Goal: Information Seeking & Learning: Learn about a topic

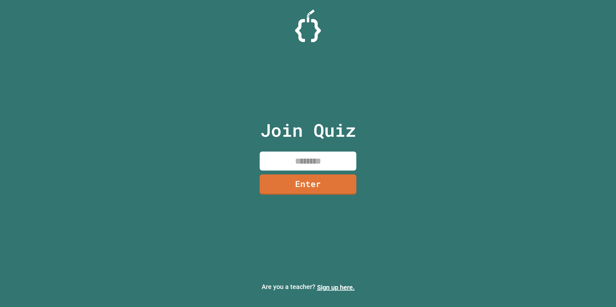
click at [279, 169] on input at bounding box center [308, 161] width 97 height 19
type input "********"
click at [320, 185] on link "Enter" at bounding box center [308, 183] width 88 height 21
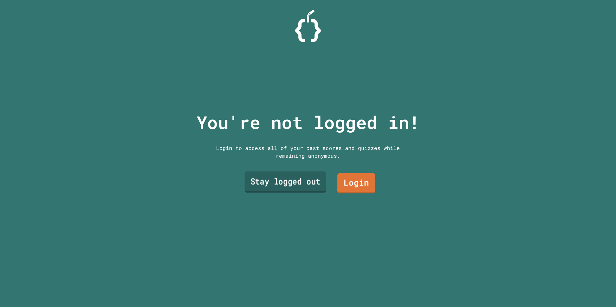
click at [292, 181] on link "Stay logged out" at bounding box center [286, 181] width 82 height 21
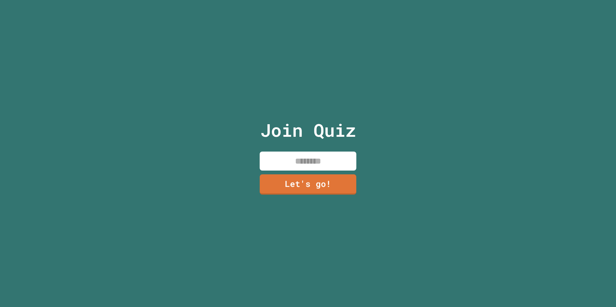
click at [308, 161] on input at bounding box center [308, 161] width 97 height 19
type input "*******"
click at [323, 189] on link "Let's go!" at bounding box center [308, 183] width 94 height 21
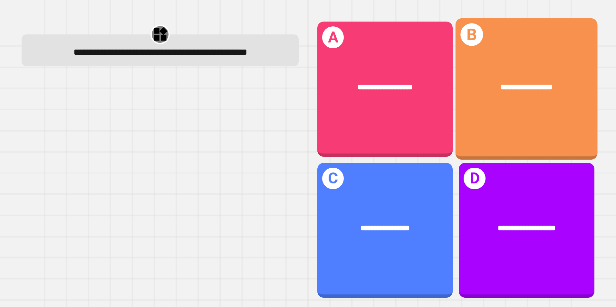
click at [551, 123] on div "**********" at bounding box center [527, 89] width 142 height 142
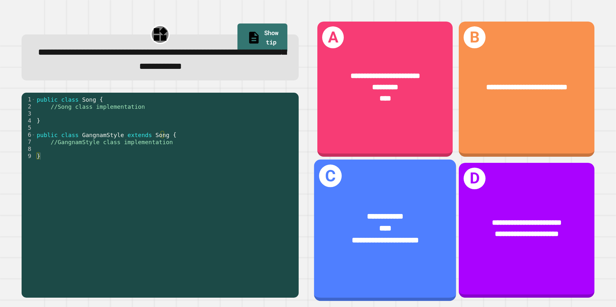
click at [396, 250] on div "**********" at bounding box center [385, 228] width 142 height 67
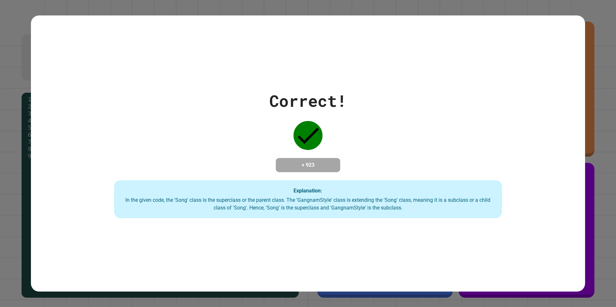
drag, startPoint x: 408, startPoint y: 2, endPoint x: 206, endPoint y: 112, distance: 230.4
click at [208, 112] on div "Correct! + 923 Explanation: In the given code, the 'Song' class is the supercla…" at bounding box center [308, 154] width 555 height 130
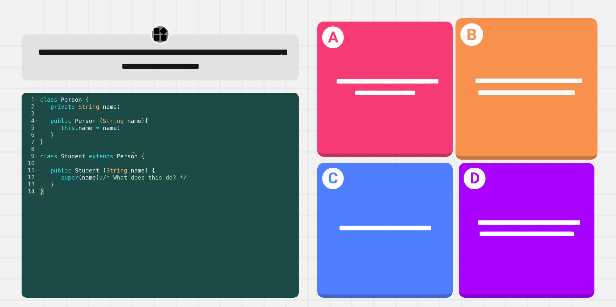
click at [537, 113] on div "**********" at bounding box center [527, 87] width 142 height 55
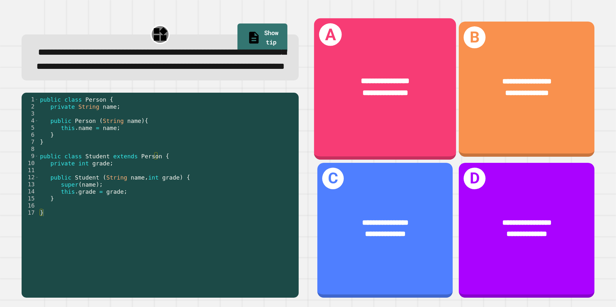
click at [411, 111] on div "**********" at bounding box center [385, 87] width 142 height 55
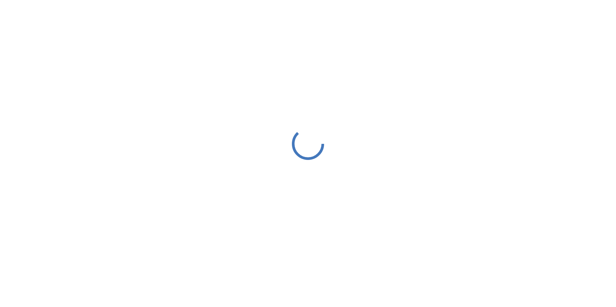
click at [358, 233] on div at bounding box center [308, 144] width 616 height 288
drag, startPoint x: 358, startPoint y: 233, endPoint x: 356, endPoint y: 229, distance: 4.0
click at [357, 230] on div at bounding box center [308, 144] width 616 height 288
click at [356, 229] on div at bounding box center [308, 144] width 616 height 288
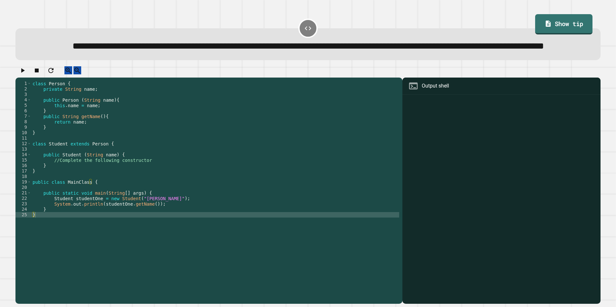
click at [485, 154] on div at bounding box center [502, 200] width 192 height 208
click at [460, 95] on div "Output shell" at bounding box center [501, 86] width 198 height 17
click at [462, 144] on div at bounding box center [502, 200] width 192 height 208
click at [99, 236] on div "class Person { private String name ; public Person ( String name ) { this . nam…" at bounding box center [215, 179] width 368 height 197
drag, startPoint x: 112, startPoint y: 230, endPoint x: 138, endPoint y: 228, distance: 25.8
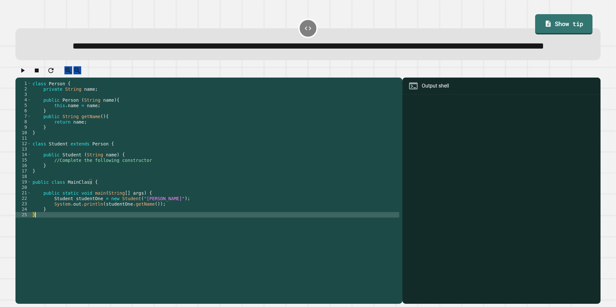
click at [113, 230] on div "class Person { private String name ; public Person ( String name ) { this . nam…" at bounding box center [215, 179] width 368 height 197
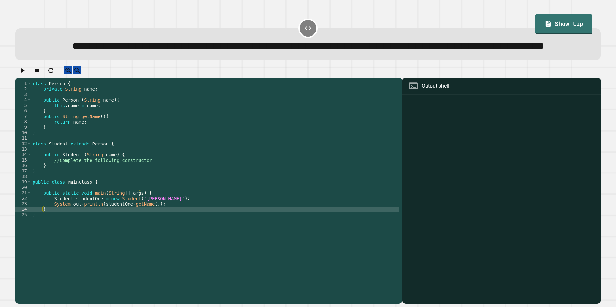
click at [162, 222] on div "class Person { private String name ; public Person ( String name ) { this . nam…" at bounding box center [215, 179] width 368 height 197
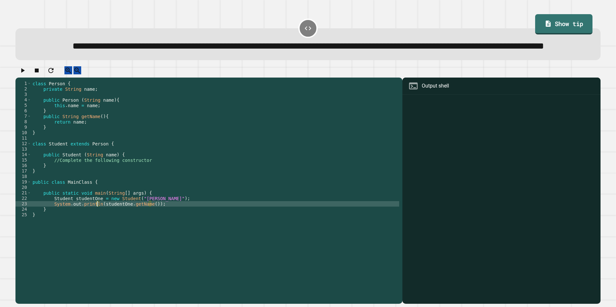
click at [97, 224] on div "class Person { private String name ; public Person ( String name ) { this . nam…" at bounding box center [215, 179] width 368 height 197
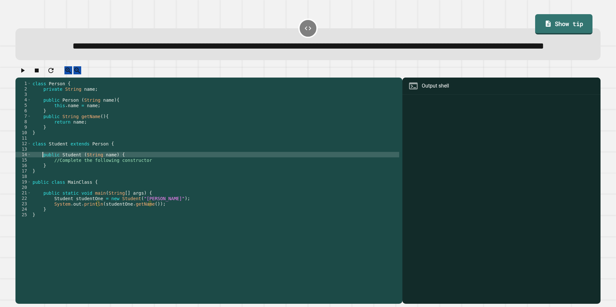
click at [43, 175] on div "class Person { private String name ; public Person ( String name ) { this . nam…" at bounding box center [215, 179] width 368 height 197
click at [63, 179] on div "class Person { private String name ; public Person ( String name ) { this . nam…" at bounding box center [215, 179] width 368 height 197
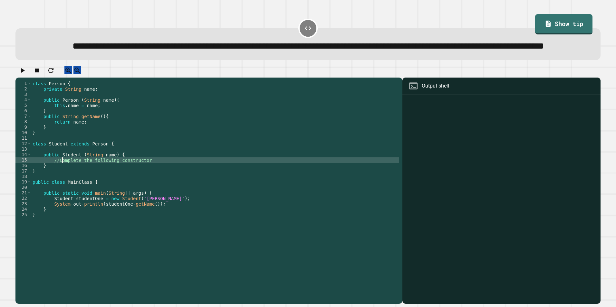
click at [69, 174] on div "class Person { private String name ; public Person ( String name ) { this . nam…" at bounding box center [215, 179] width 368 height 197
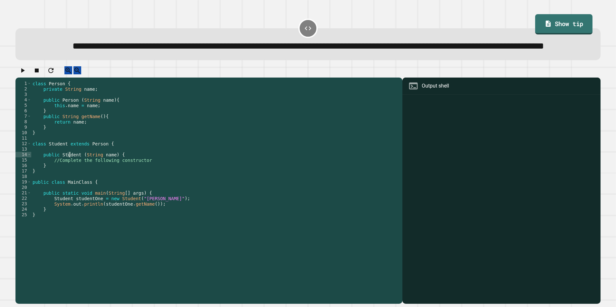
click at [80, 176] on div "class Person { private String name ; public Person ( String name ) { this . nam…" at bounding box center [215, 179] width 368 height 197
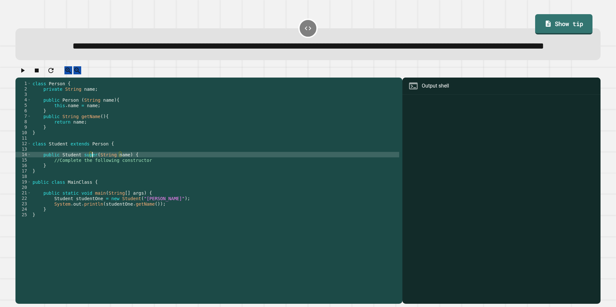
scroll to position [0, 4]
click at [152, 182] on div "class Person { private String name ; public Person ( String name ) { this . nam…" at bounding box center [215, 179] width 368 height 197
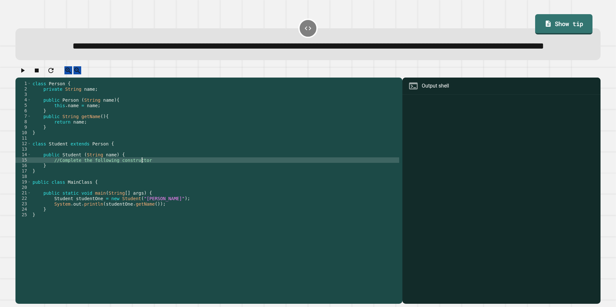
type textarea "**********"
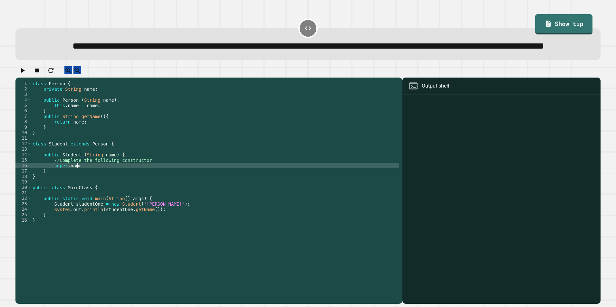
scroll to position [0, 3]
click at [21, 74] on button "button" at bounding box center [23, 70] width 8 height 8
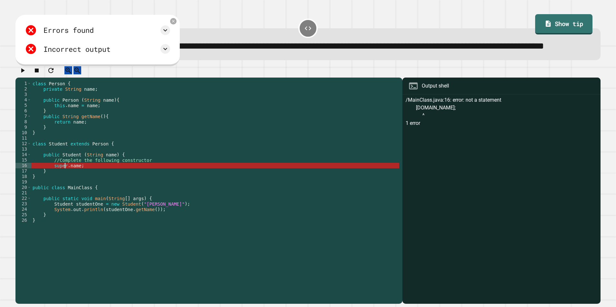
click at [64, 188] on div "class Person { private String name ; public Person ( String name ) { this . nam…" at bounding box center [215, 179] width 368 height 197
click at [66, 187] on div "class Person { private String name ; public Person ( String name ) { this . nam…" at bounding box center [215, 179] width 368 height 197
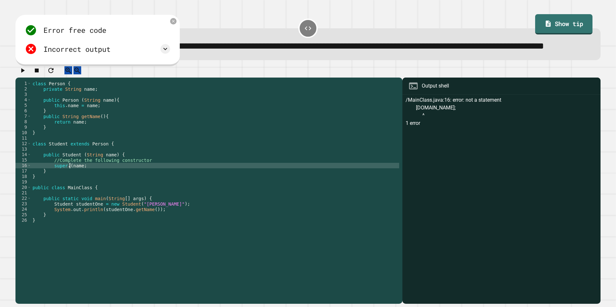
scroll to position [0, 3]
click at [100, 187] on div "class Person { private String name ; public Person ( String name ) { this . nam…" at bounding box center [215, 179] width 368 height 197
type textarea "*"
click at [64, 187] on div "class Person { private String name ; public Person ( String name ) { this . nam…" at bounding box center [215, 179] width 368 height 197
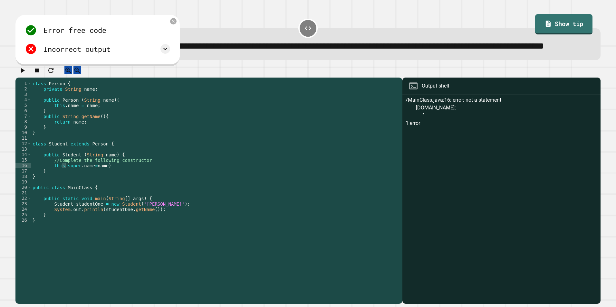
click at [65, 187] on div "class Person { private String name ; public Person ( String name ) { this . nam…" at bounding box center [215, 174] width 368 height 186
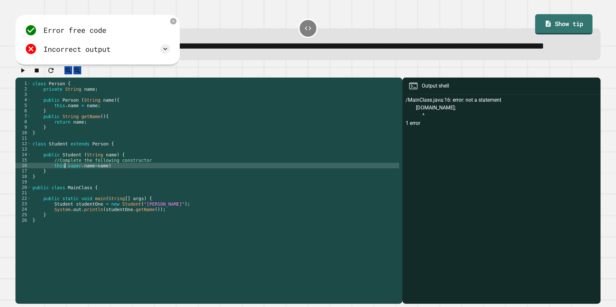
scroll to position [0, 2]
click at [25, 73] on icon "button" at bounding box center [23, 70] width 4 height 5
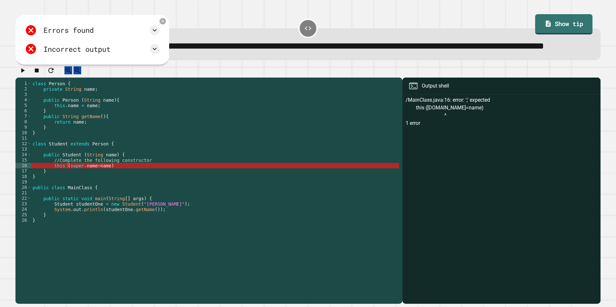
click at [116, 187] on div "class Person { private String name ; public Person ( String name ) { this . nam…" at bounding box center [215, 179] width 368 height 197
drag, startPoint x: 92, startPoint y: 189, endPoint x: 53, endPoint y: 189, distance: 39.6
click at [53, 189] on div "class Person { private String name ; public Person ( String name ) { this . nam…" at bounding box center [215, 179] width 368 height 197
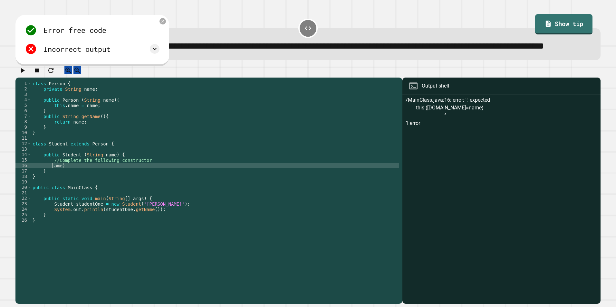
click at [65, 188] on div "class Person { private String name ; public Person ( String name ) { this . nam…" at bounding box center [215, 179] width 368 height 197
type textarea "*"
click at [25, 74] on icon "button" at bounding box center [23, 71] width 8 height 8
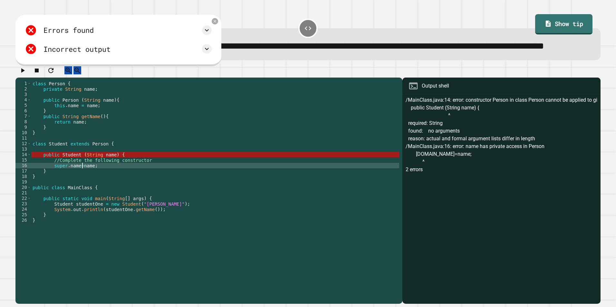
click at [82, 188] on div "class Person { private String name ; public Person ( String name ) { this . nam…" at bounding box center [215, 179] width 368 height 197
click at [74, 188] on div "class Person { private String name ; public Person ( String name ) { this . nam…" at bounding box center [215, 179] width 368 height 197
click at [78, 188] on div "class Person { private String name ; public Person ( String name ) { this . nam…" at bounding box center [215, 179] width 368 height 197
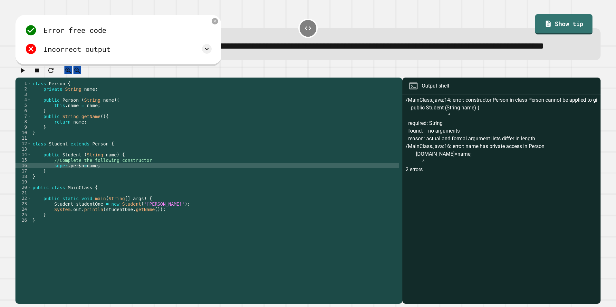
scroll to position [0, 4]
click at [21, 74] on icon "button" at bounding box center [23, 71] width 8 height 8
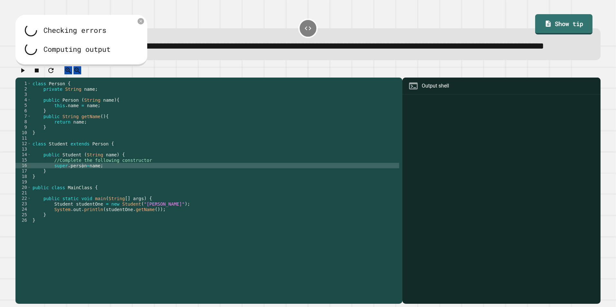
click at [106, 186] on div "class Person { private String name ; public Person ( String name ) { this . nam…" at bounding box center [215, 179] width 368 height 197
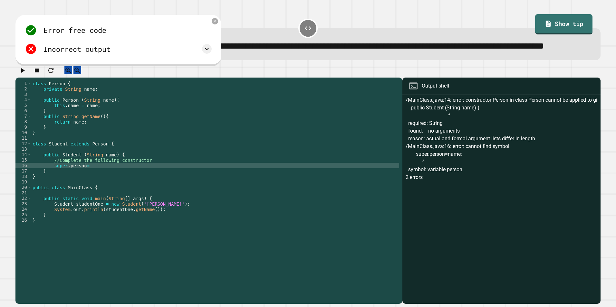
type textarea "**********"
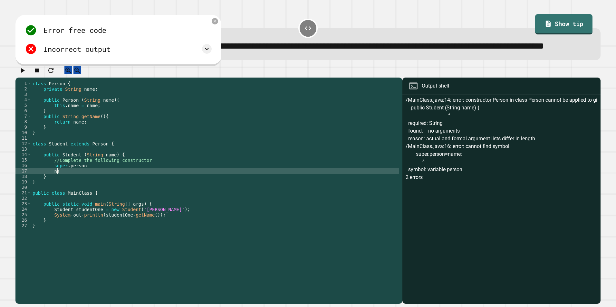
scroll to position [0, 2]
type textarea "*"
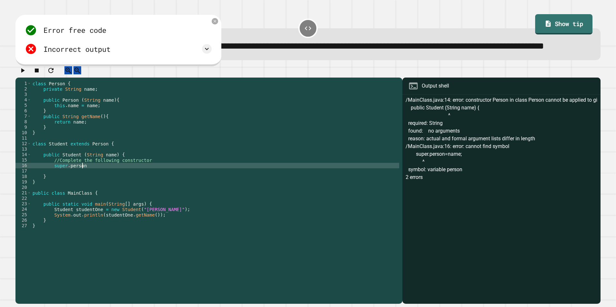
click at [115, 188] on div "class Person { private String name ; public Person ( String name ) { this . nam…" at bounding box center [215, 179] width 368 height 197
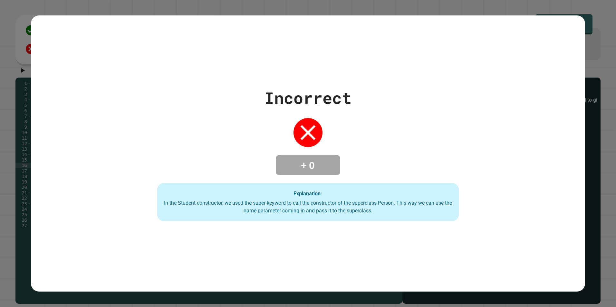
type textarea "**********"
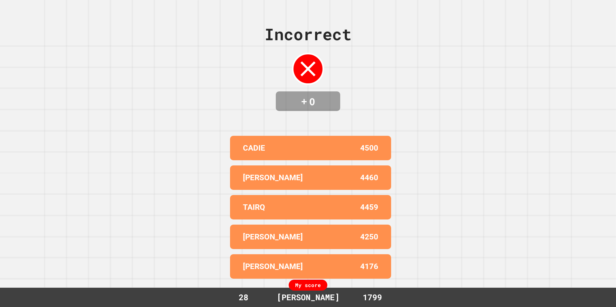
drag, startPoint x: 0, startPoint y: 246, endPoint x: 233, endPoint y: 161, distance: 247.7
click at [233, 166] on div "[PERSON_NAME] 4460" at bounding box center [310, 178] width 161 height 24
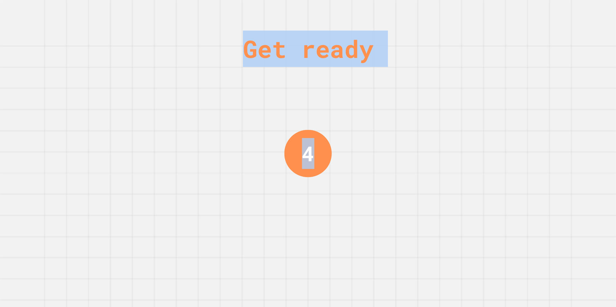
drag, startPoint x: 185, startPoint y: 142, endPoint x: 401, endPoint y: 189, distance: 220.7
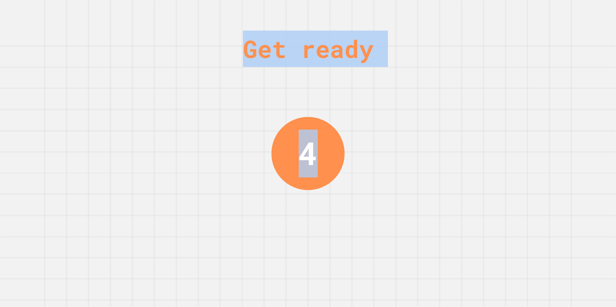
drag, startPoint x: 401, startPoint y: 189, endPoint x: 333, endPoint y: 184, distance: 68.5
click at [333, 184] on div "Get ready 4" at bounding box center [308, 153] width 616 height 307
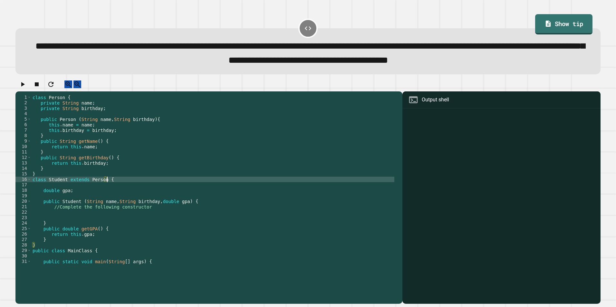
click at [134, 205] on div "class Person { private String name ; private String birthday ; public Person ( …" at bounding box center [212, 185] width 363 height 181
click at [144, 224] on div "class Person { private String name ; private String birthday ; public Person ( …" at bounding box center [212, 185] width 363 height 181
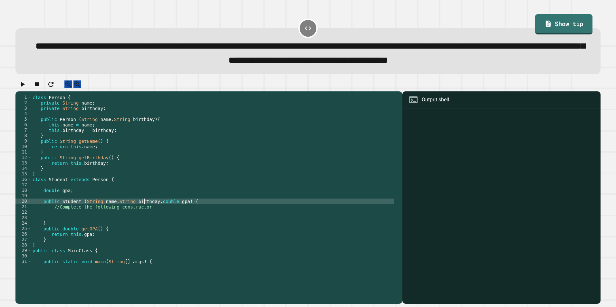
click at [148, 246] on div "class Person { private String name ; private String birthday ; public Person ( …" at bounding box center [212, 185] width 363 height 181
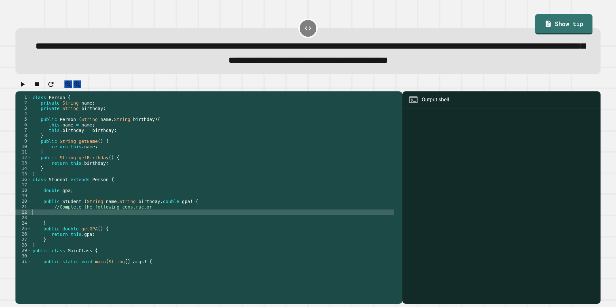
click at [159, 233] on div "class Person { private String name ; private String birthday ; public Person ( …" at bounding box center [212, 185] width 363 height 181
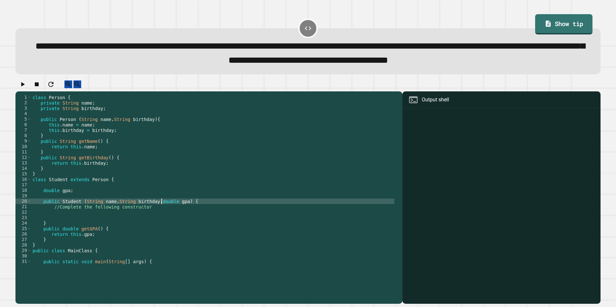
drag, startPoint x: 161, startPoint y: 226, endPoint x: 162, endPoint y: 232, distance: 5.8
click at [161, 228] on div "class Person { private String name ; private String birthday ; public Person ( …" at bounding box center [212, 185] width 363 height 181
click at [162, 232] on div "class Person { private String name ; private String birthday ; public Person ( …" at bounding box center [212, 180] width 363 height 170
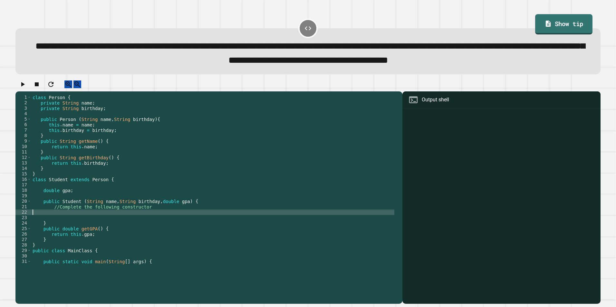
click at [162, 235] on div "class Person { private String name ; private String birthday ; public Person ( …" at bounding box center [212, 185] width 363 height 181
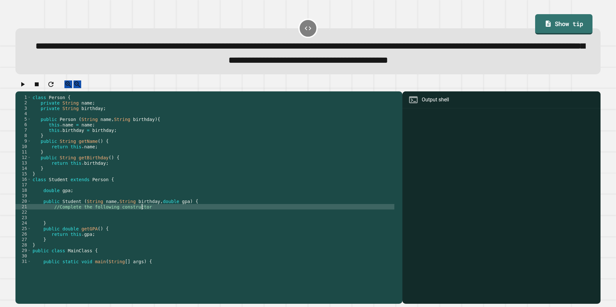
click at [163, 231] on div "class Person { private String name ; private String birthday ; public Person ( …" at bounding box center [212, 185] width 363 height 181
type textarea "**********"
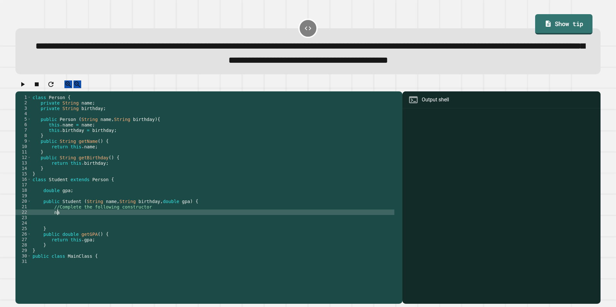
scroll to position [0, 2]
type textarea "*"
type textarea "****"
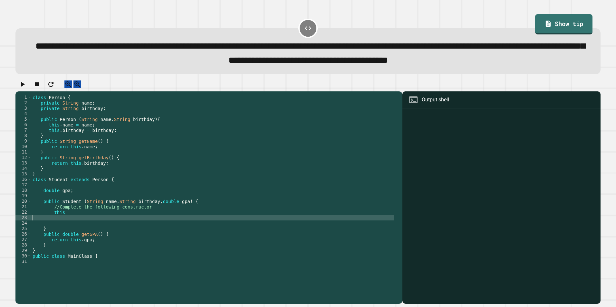
scroll to position [0, 0]
type textarea "****"
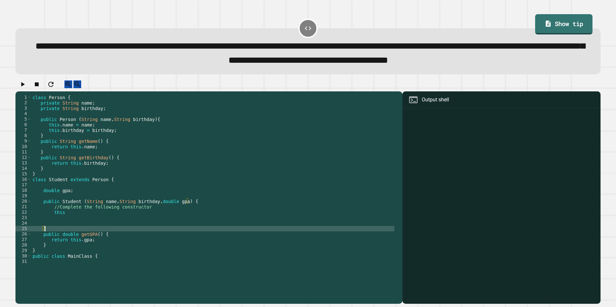
type textarea "*"
type textarea "****"
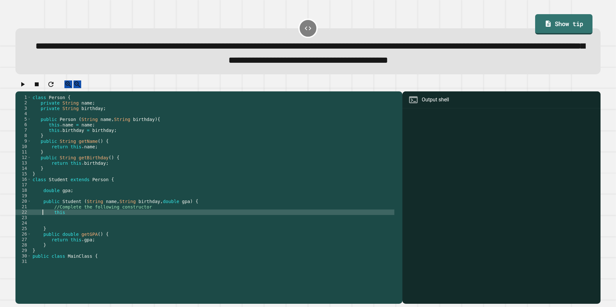
type textarea "****"
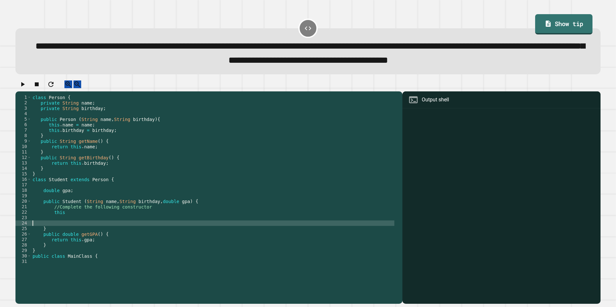
type textarea "*"
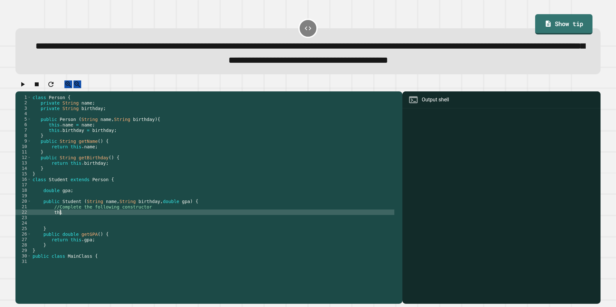
type textarea "*"
type textarea "**********"
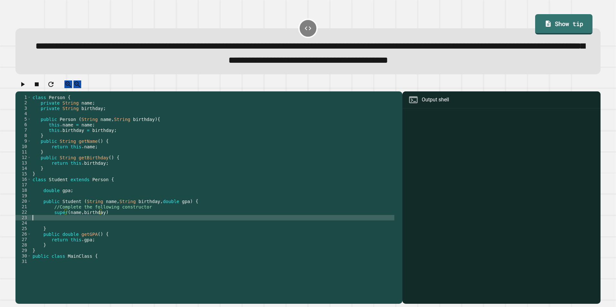
scroll to position [0, 0]
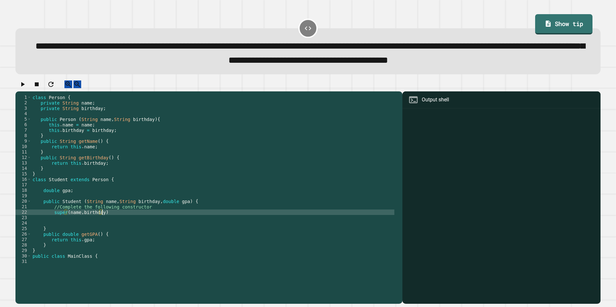
type textarea "**********"
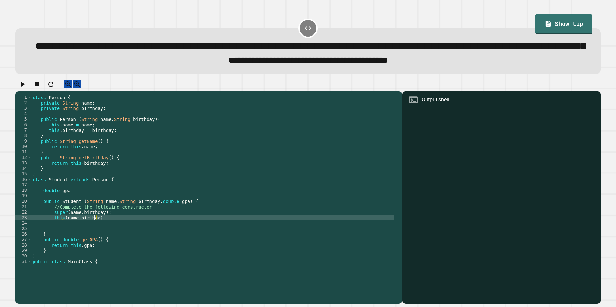
scroll to position [0, 4]
type textarea "*"
type textarea "**********"
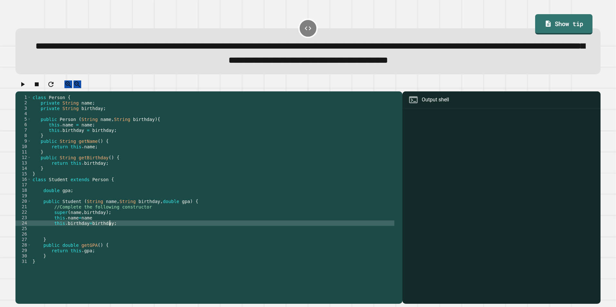
scroll to position [0, 4]
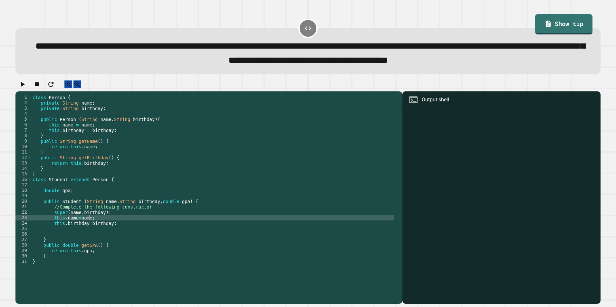
click at [124, 253] on div "class Person { private String name ; private String birthday ; public Person ( …" at bounding box center [212, 185] width 363 height 181
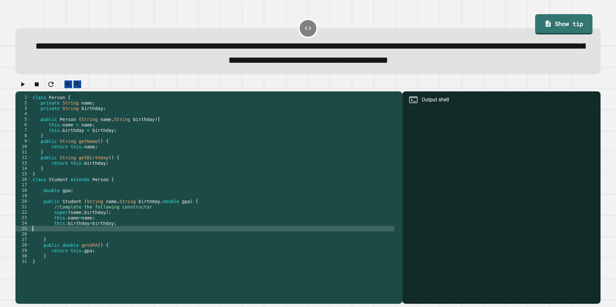
scroll to position [0, 0]
click at [134, 247] on div "class Person { private String name ; private String birthday ; public Person ( …" at bounding box center [212, 185] width 363 height 181
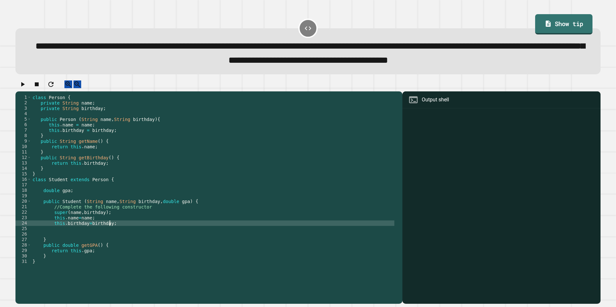
type textarea "**********"
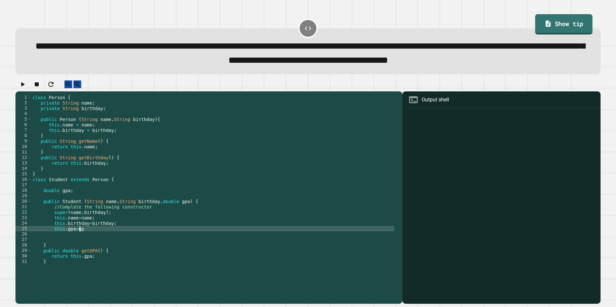
scroll to position [0, 3]
click at [25, 88] on icon "button" at bounding box center [23, 85] width 8 height 8
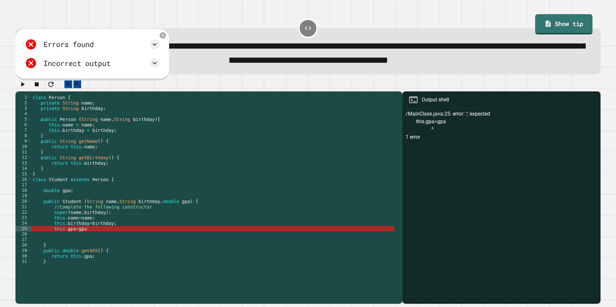
click at [187, 250] on div "class Person { private String name ; private String birthday ; public Person ( …" at bounding box center [212, 185] width 363 height 181
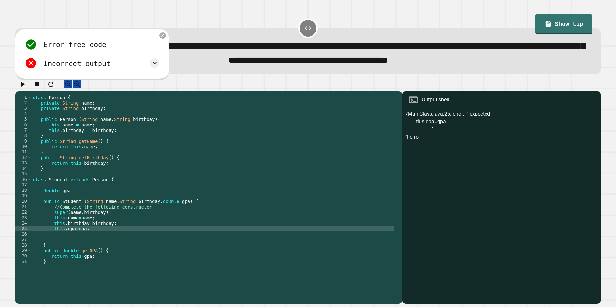
type textarea "**********"
click at [23, 88] on icon "button" at bounding box center [23, 85] width 8 height 8
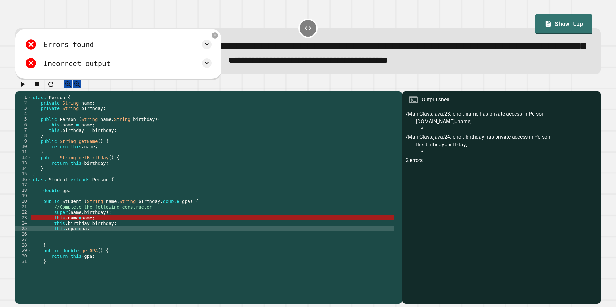
click at [91, 240] on div "class Person { private String name ; private String birthday ; public Person ( …" at bounding box center [212, 185] width 363 height 181
click at [65, 239] on div "class Person { private String name ; private String birthday ; public Person ( …" at bounding box center [212, 185] width 363 height 181
click at [96, 243] on div "class Person { private String name ; private String birthday ; public Person ( …" at bounding box center [212, 185] width 363 height 181
click at [70, 240] on div "class Person { private String name ; private String birthday ; public Person ( …" at bounding box center [212, 185] width 363 height 181
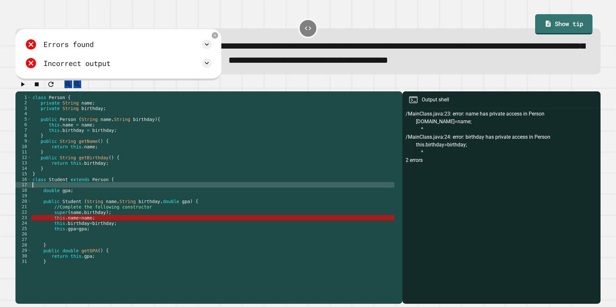
click at [144, 210] on div "class Person { private String name ; private String birthday ; public Person ( …" at bounding box center [212, 185] width 363 height 181
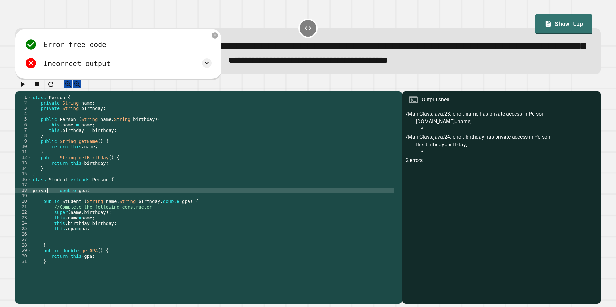
scroll to position [0, 1]
click at [25, 87] on icon "button" at bounding box center [23, 84] width 4 height 5
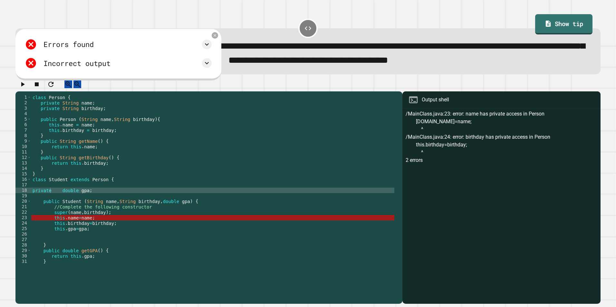
drag, startPoint x: 59, startPoint y: 212, endPoint x: 66, endPoint y: 217, distance: 8.1
click at [60, 212] on div "class Person { private String name ; private String birthday ; public Person ( …" at bounding box center [212, 185] width 363 height 181
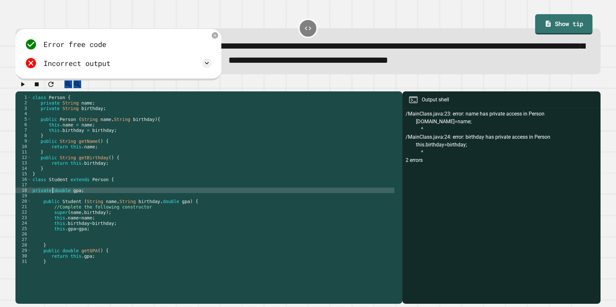
click at [31, 193] on div "18" at bounding box center [23, 190] width 16 height 5
type textarea "**********"
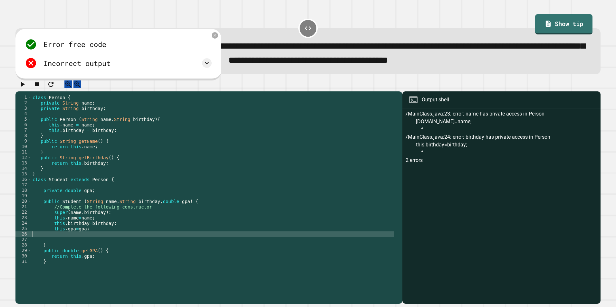
click at [102, 255] on div "class Person { private String name ; private String birthday ; public Person ( …" at bounding box center [212, 185] width 363 height 181
click at [103, 253] on div "class Person { private String name ; private String birthday ; public Person ( …" at bounding box center [212, 185] width 363 height 181
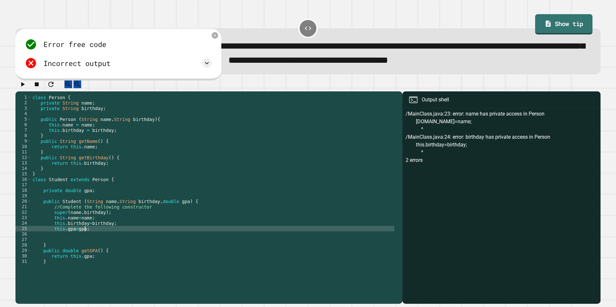
click at [107, 263] on div "class Person { private String name ; private String birthday ; public Person ( …" at bounding box center [212, 185] width 363 height 181
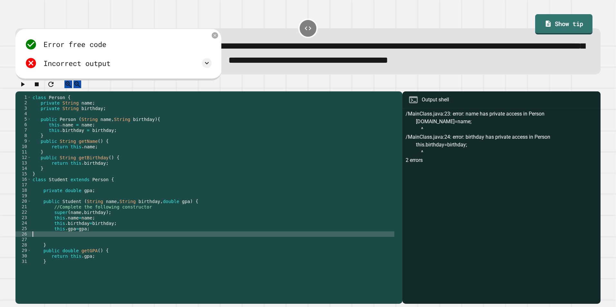
click at [110, 257] on div "class Person { private String name ; private String birthday ; public Person ( …" at bounding box center [212, 185] width 363 height 181
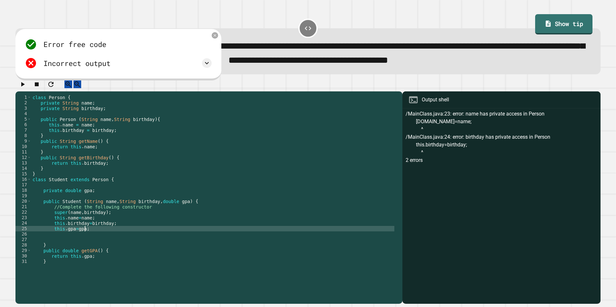
click at [111, 253] on div "class Person { private String name ; private String birthday ; public Person ( …" at bounding box center [212, 185] width 363 height 181
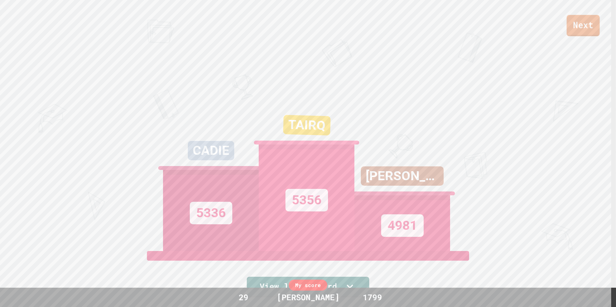
click at [584, 26] on link "Next" at bounding box center [583, 25] width 33 height 21
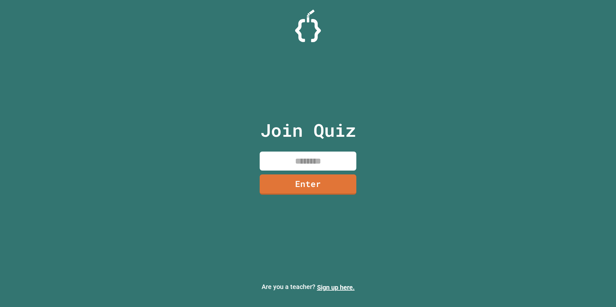
click at [281, 156] on input at bounding box center [308, 161] width 97 height 19
click at [331, 158] on input at bounding box center [308, 161] width 97 height 19
type input "********"
click at [327, 186] on link "Enter" at bounding box center [308, 183] width 88 height 21
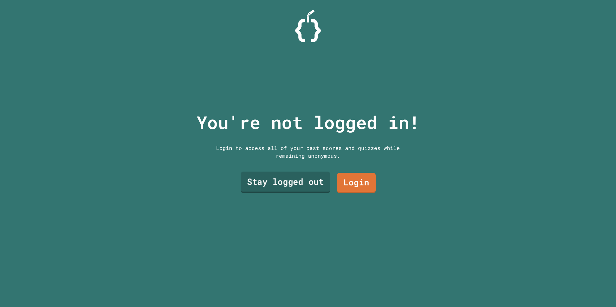
click at [298, 182] on link "Stay logged out" at bounding box center [286, 182] width 90 height 21
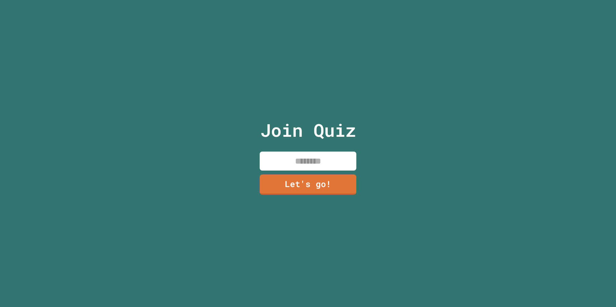
click at [307, 162] on input at bounding box center [308, 161] width 97 height 19
type input "*******"
click at [326, 186] on link "Let's go!" at bounding box center [307, 184] width 95 height 21
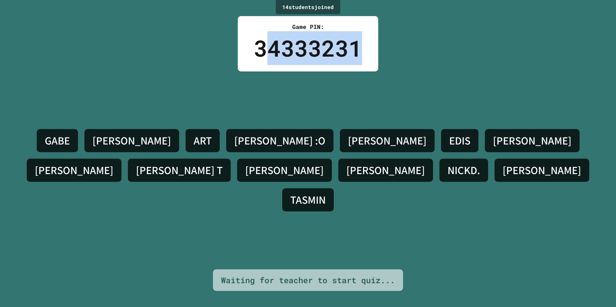
drag, startPoint x: 266, startPoint y: 52, endPoint x: 373, endPoint y: 51, distance: 107.3
click at [373, 51] on div "Game PIN: 34333231" at bounding box center [308, 43] width 140 height 55
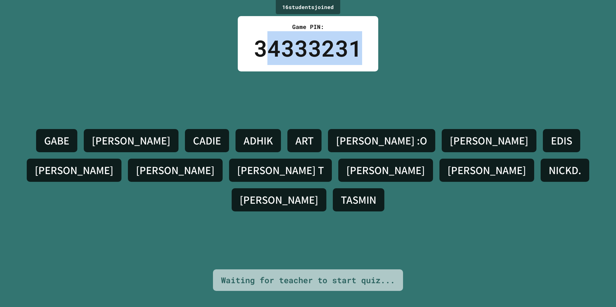
drag, startPoint x: 373, startPoint y: 51, endPoint x: 369, endPoint y: 56, distance: 7.3
click at [369, 56] on div "Game PIN: 34333231" at bounding box center [308, 43] width 140 height 55
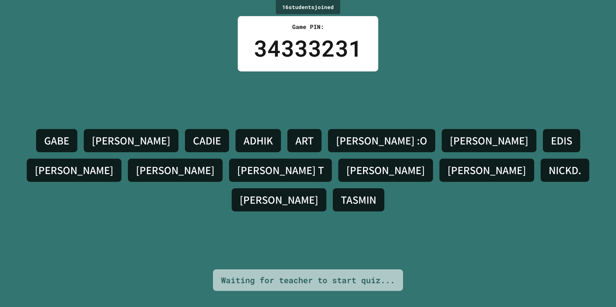
click at [236, 94] on div "[PERSON_NAME] [PERSON_NAME] CADIE ADHIK ART [PERSON_NAME] :O [PERSON_NAME] [PER…" at bounding box center [308, 171] width 584 height 198
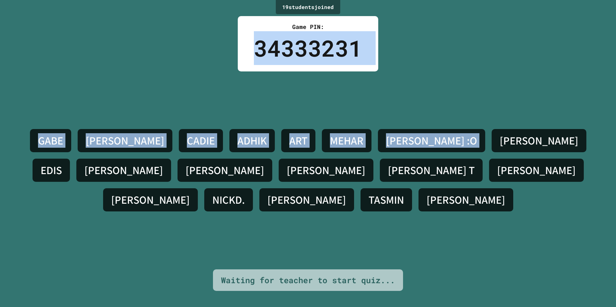
drag, startPoint x: 250, startPoint y: 49, endPoint x: 385, endPoint y: 63, distance: 136.0
click at [385, 63] on div "19 student s joined Game PIN: 34333231 [PERSON_NAME] [PERSON_NAME] CADIE ADHIK …" at bounding box center [308, 153] width 616 height 307
drag, startPoint x: 385, startPoint y: 63, endPoint x: 350, endPoint y: 72, distance: 35.9
click at [350, 72] on div "[PERSON_NAME] [PERSON_NAME] CADIE ADHIK ART [PERSON_NAME] :O [PERSON_NAME] [PER…" at bounding box center [308, 171] width 584 height 198
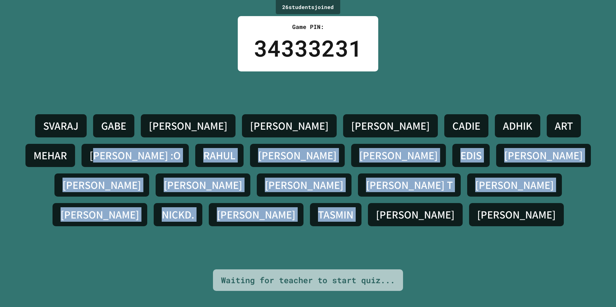
drag, startPoint x: 333, startPoint y: 197, endPoint x: 531, endPoint y: 53, distance: 244.5
click at [531, 53] on div "26 student s joined Game PIN: 34333231 SVARAJ [PERSON_NAME] [PERSON_NAME] [PERS…" at bounding box center [308, 153] width 616 height 307
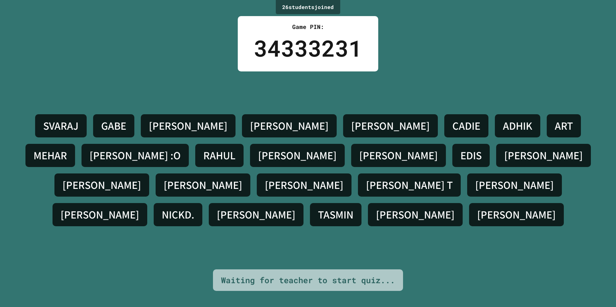
click at [307, 56] on div "34333231" at bounding box center [308, 48] width 108 height 34
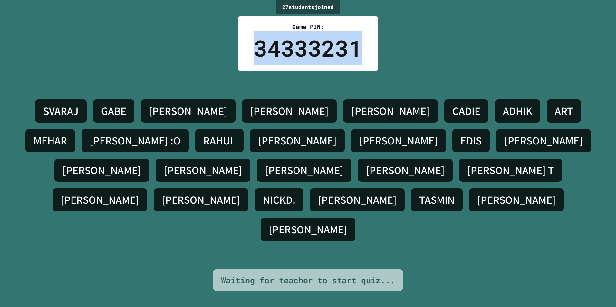
drag, startPoint x: 372, startPoint y: 49, endPoint x: 422, endPoint y: 22, distance: 56.2
click at [422, 22] on div "27 student s joined Game PIN: 34333231 SVARAJ [PERSON_NAME] [PERSON_NAME] [PERS…" at bounding box center [308, 153] width 616 height 307
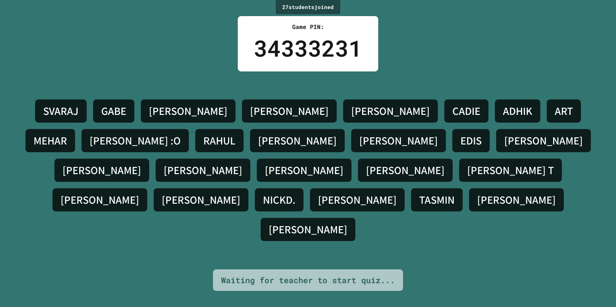
click at [382, 92] on div "SVARAJ [PERSON_NAME] [PERSON_NAME] [PERSON_NAME] CADIE ADHIK [PERSON_NAME] :O […" at bounding box center [308, 171] width 584 height 198
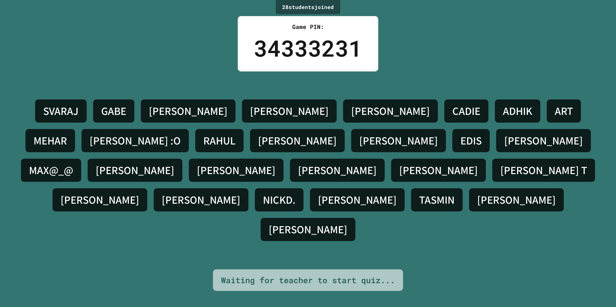
drag, startPoint x: 361, startPoint y: 53, endPoint x: 379, endPoint y: 104, distance: 54.3
drag, startPoint x: 379, startPoint y: 104, endPoint x: 324, endPoint y: 262, distance: 167.2
click at [324, 262] on div "SVARAJ [PERSON_NAME] [PERSON_NAME] [PERSON_NAME] CADIE ADHIK [PERSON_NAME] :O […" at bounding box center [308, 171] width 584 height 198
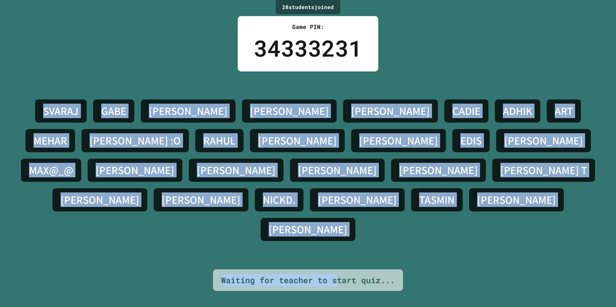
drag, startPoint x: 334, startPoint y: 277, endPoint x: -1, endPoint y: 64, distance: 396.7
click at [0, 64] on html "We are updating our servers at 9:30PM EST [DATE]. [PERSON_NAME] should continue…" at bounding box center [308, 153] width 616 height 307
drag, startPoint x: -1, startPoint y: 64, endPoint x: 100, endPoint y: 43, distance: 103.0
click at [103, 45] on div "28 student s joined Game PIN: 34333231 SVARAJ [PERSON_NAME] [PERSON_NAME] [PERS…" at bounding box center [308, 153] width 616 height 307
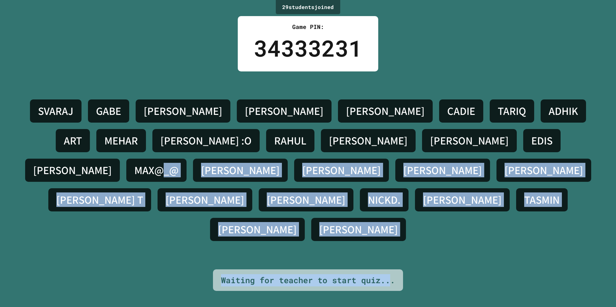
drag, startPoint x: 412, startPoint y: 173, endPoint x: 387, endPoint y: 277, distance: 107.5
click at [387, 277] on div "29 student s joined Game PIN: 34333231 [PERSON_NAME] [PERSON_NAME] [PERSON_NAME…" at bounding box center [308, 153] width 616 height 307
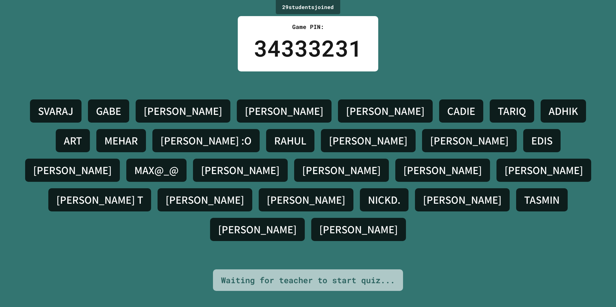
drag, startPoint x: 387, startPoint y: 277, endPoint x: 392, endPoint y: 284, distance: 8.9
click at [392, 284] on div "Waiting for teacher to start quiz..." at bounding box center [308, 281] width 190 height 22
click at [306, 279] on div "Waiting for teacher to start quiz..." at bounding box center [308, 281] width 174 height 12
click at [305, 279] on div "Waiting for teacher to start quiz..." at bounding box center [308, 281] width 174 height 12
click at [310, 277] on div "Waiting for teacher to start quiz..." at bounding box center [308, 281] width 174 height 12
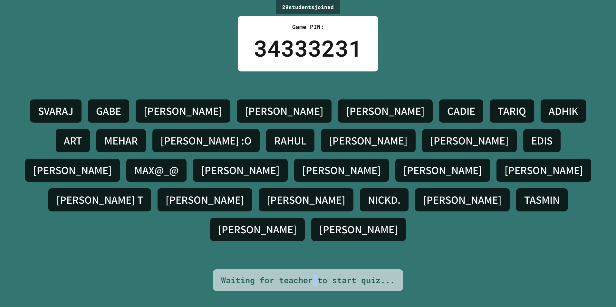
click at [310, 277] on div "Waiting for teacher to start quiz..." at bounding box center [308, 281] width 174 height 12
drag, startPoint x: 310, startPoint y: 277, endPoint x: 273, endPoint y: 276, distance: 37.4
click at [273, 276] on div "Waiting for teacher to start quiz..." at bounding box center [308, 281] width 174 height 12
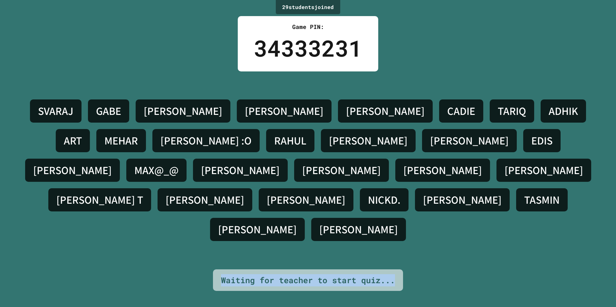
click at [273, 276] on div "Waiting for teacher to start quiz..." at bounding box center [308, 281] width 174 height 12
click at [275, 276] on div "Waiting for teacher to start quiz..." at bounding box center [308, 281] width 174 height 12
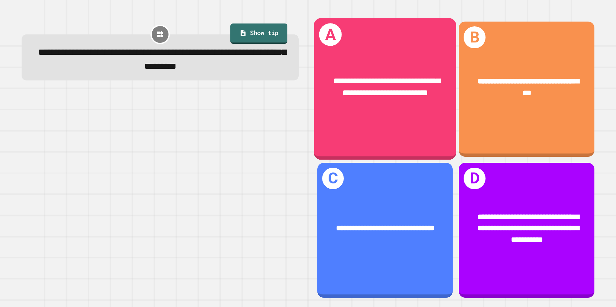
click at [414, 131] on div "**********" at bounding box center [385, 89] width 142 height 142
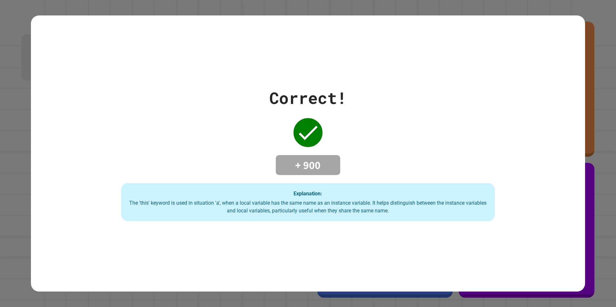
click at [276, 211] on div "The 'this' keyword is used in situation 'a', when a local variable has the same…" at bounding box center [308, 206] width 361 height 15
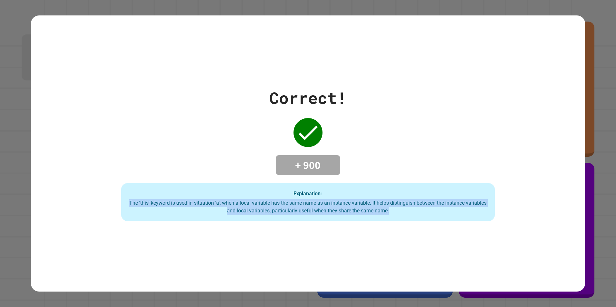
click at [276, 211] on div "The 'this' keyword is used in situation 'a', when a local variable has the same…" at bounding box center [308, 206] width 361 height 15
drag, startPoint x: 276, startPoint y: 211, endPoint x: 250, endPoint y: 204, distance: 26.7
click at [258, 203] on div "The 'this' keyword is used in situation 'a', when a local variable has the same…" at bounding box center [308, 206] width 361 height 15
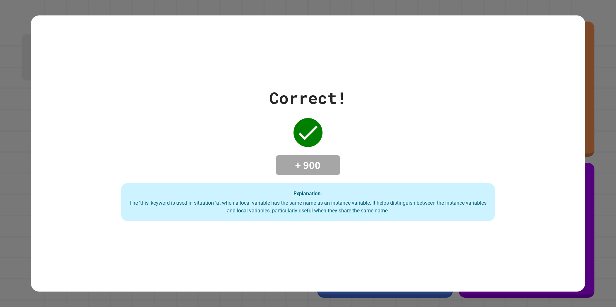
click at [324, 163] on h4 "+ 900" at bounding box center [308, 166] width 52 height 14
drag, startPoint x: 324, startPoint y: 163, endPoint x: 317, endPoint y: 163, distance: 6.5
click at [323, 163] on h4 "+ 900" at bounding box center [308, 166] width 52 height 14
drag, startPoint x: 311, startPoint y: 163, endPoint x: 305, endPoint y: 166, distance: 6.3
click at [305, 166] on h4 "+ 900" at bounding box center [308, 166] width 52 height 14
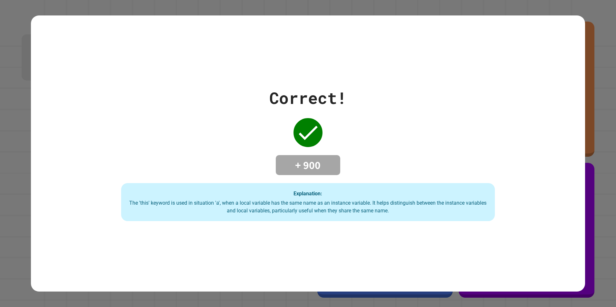
drag, startPoint x: 305, startPoint y: 166, endPoint x: 302, endPoint y: 165, distance: 3.5
click at [302, 165] on h4 "+ 900" at bounding box center [308, 166] width 52 height 14
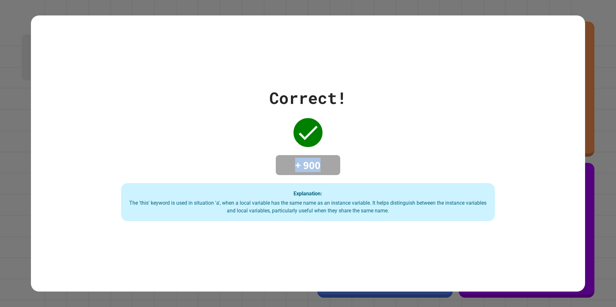
click at [302, 165] on h4 "+ 900" at bounding box center [308, 166] width 52 height 14
drag, startPoint x: 302, startPoint y: 165, endPoint x: 295, endPoint y: 145, distance: 20.9
click at [295, 145] on div "Correct! + 900 Explanation: The 'this' keyword is used in situation 'a', when a…" at bounding box center [308, 153] width 534 height 135
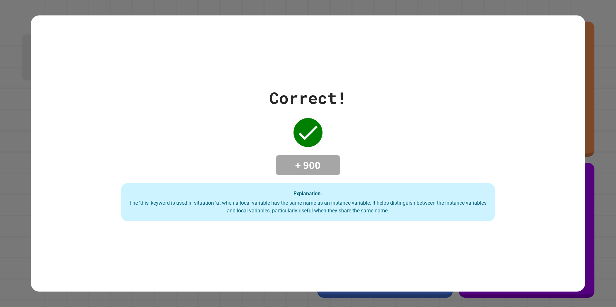
drag, startPoint x: 301, startPoint y: 136, endPoint x: 302, endPoint y: 154, distance: 17.4
drag, startPoint x: 302, startPoint y: 154, endPoint x: 310, endPoint y: 175, distance: 22.9
click at [310, 175] on div "Correct! + 900 Explanation: The 'this' keyword is used in situation 'a', when a…" at bounding box center [308, 153] width 534 height 135
click at [294, 94] on div "Correct!" at bounding box center [307, 98] width 77 height 24
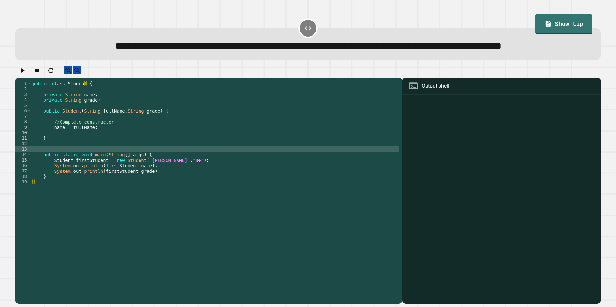
click at [175, 170] on div "public class Student { private String name ; private String grade ; public Stud…" at bounding box center [215, 179] width 368 height 197
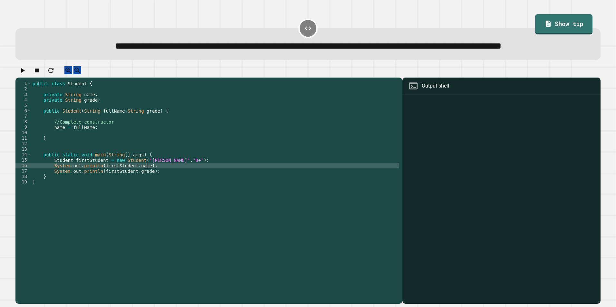
click at [158, 185] on div "public class Student { private String name ; private String grade ; public Stud…" at bounding box center [215, 179] width 368 height 197
click at [151, 161] on div "public class Student { private String name ; private String grade ; public Stud…" at bounding box center [215, 179] width 368 height 197
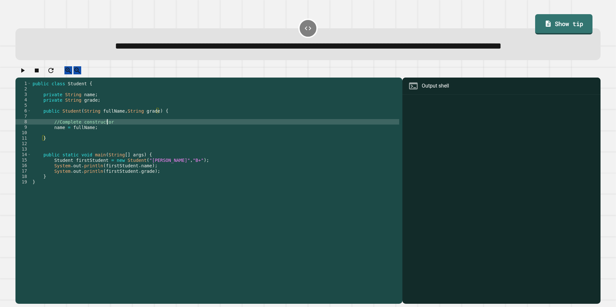
click at [159, 144] on div "public class Student { private String name ; private String grade ; public Stud…" at bounding box center [215, 179] width 368 height 197
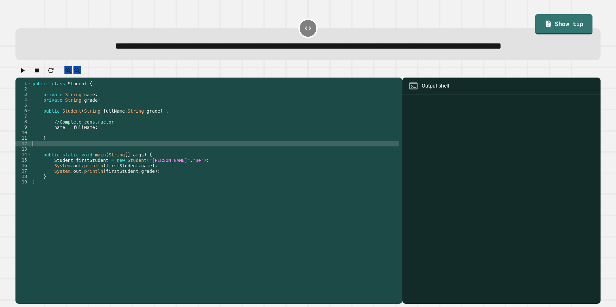
click at [163, 163] on div "public class Student { private String name ; private String grade ; public Stud…" at bounding box center [215, 179] width 368 height 197
click at [160, 152] on div "public class Student { private String name ; private String grade ; public Stud…" at bounding box center [215, 179] width 368 height 197
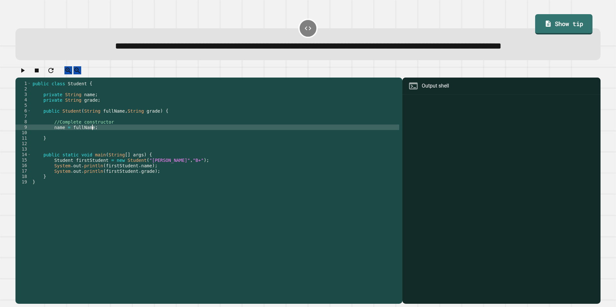
click at [145, 147] on div "public class Student { private String name ; private String grade ; public Stud…" at bounding box center [215, 179] width 368 height 197
type textarea "**********"
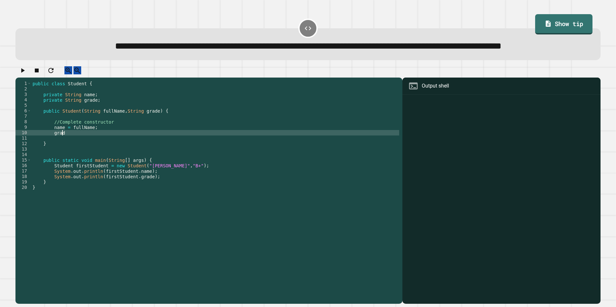
scroll to position [0, 2]
type textarea "*"
type textarea "**********"
click at [22, 74] on icon "button" at bounding box center [23, 71] width 8 height 8
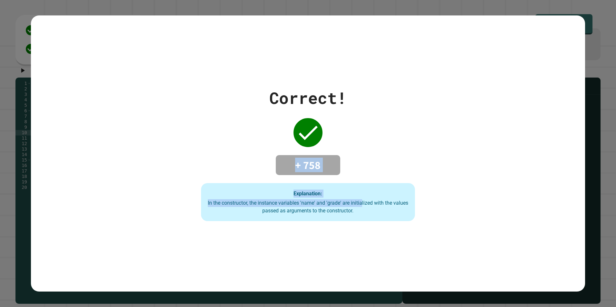
drag, startPoint x: 360, startPoint y: 201, endPoint x: 295, endPoint y: 160, distance: 76.6
click at [295, 160] on div "Correct! + 758 Explanation: In the constructor, the instance variables 'name' a…" at bounding box center [308, 153] width 306 height 135
drag, startPoint x: 295, startPoint y: 160, endPoint x: 304, endPoint y: 166, distance: 11.0
click at [304, 166] on h4 "+ 758" at bounding box center [308, 166] width 52 height 14
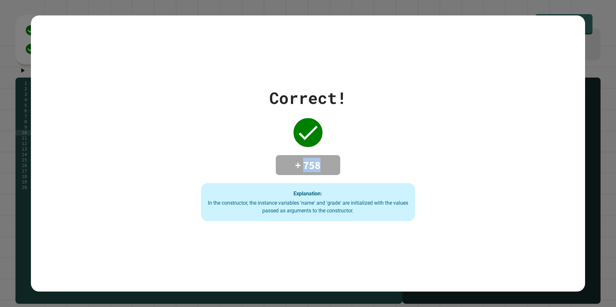
drag, startPoint x: 304, startPoint y: 166, endPoint x: 307, endPoint y: 165, distance: 3.5
click at [307, 165] on h4 "+ 758" at bounding box center [308, 166] width 52 height 14
drag, startPoint x: 307, startPoint y: 165, endPoint x: 312, endPoint y: 168, distance: 5.7
click at [312, 168] on h4 "+ 758" at bounding box center [308, 166] width 52 height 14
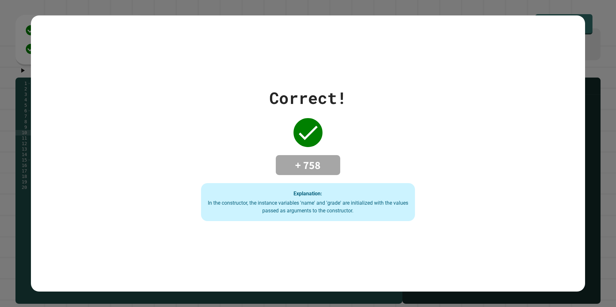
click at [368, 169] on div "Correct! + 758 Explanation: In the constructor, the instance variables 'name' a…" at bounding box center [308, 153] width 306 height 135
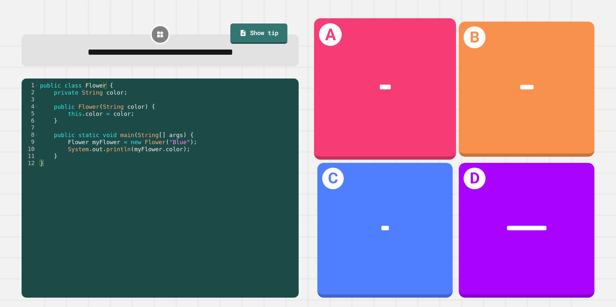
click at [405, 112] on div "A ****" at bounding box center [385, 89] width 142 height 142
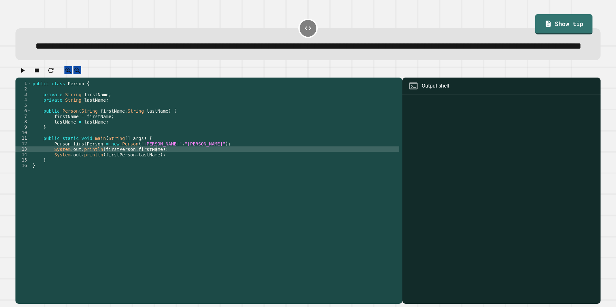
click at [266, 169] on div "public class Person { private String firstName ; private String lastName ; publ…" at bounding box center [215, 179] width 368 height 197
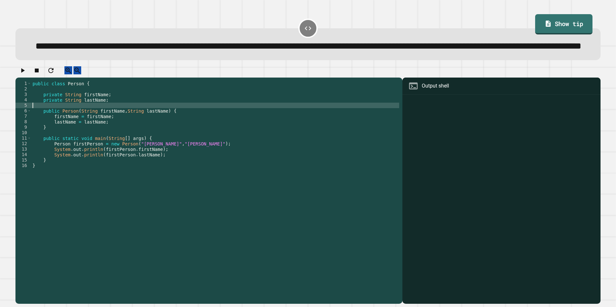
click at [234, 128] on div "public class Person { private String firstName ; private String lastName ; publ…" at bounding box center [215, 179] width 368 height 197
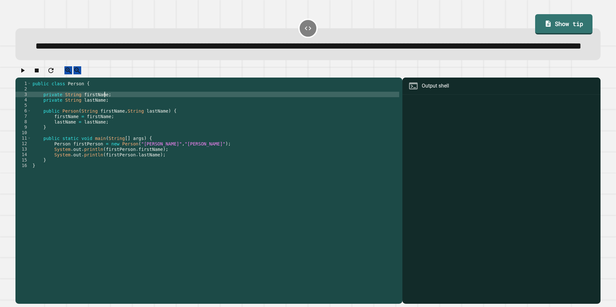
click at [228, 116] on div "public class Person { private String firstName ; private String lastName ; publ…" at bounding box center [215, 179] width 368 height 197
click at [239, 142] on div "public class Person { private String firstName ; private String lastName ; publ…" at bounding box center [215, 179] width 368 height 197
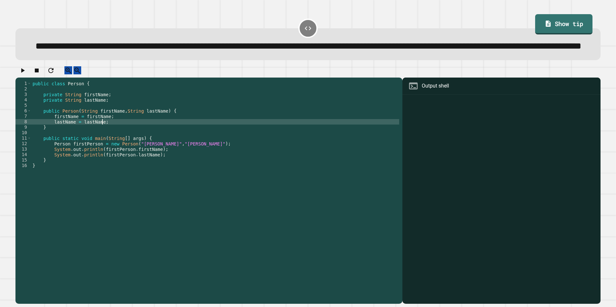
click at [239, 166] on div "public class Person { private String firstName ; private String lastName ; publ…" at bounding box center [215, 179] width 368 height 197
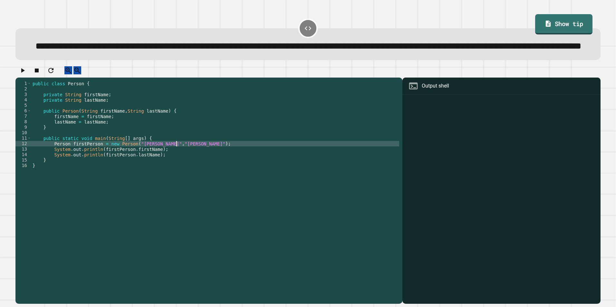
click at [51, 140] on div "public class Person { private String firstName ; private String lastName ; publ…" at bounding box center [215, 179] width 368 height 197
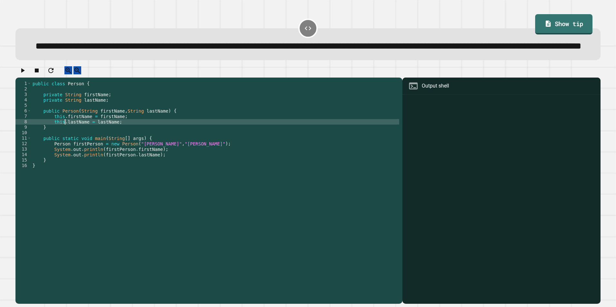
scroll to position [0, 2]
type textarea "**********"
click at [26, 74] on icon "button" at bounding box center [23, 71] width 8 height 8
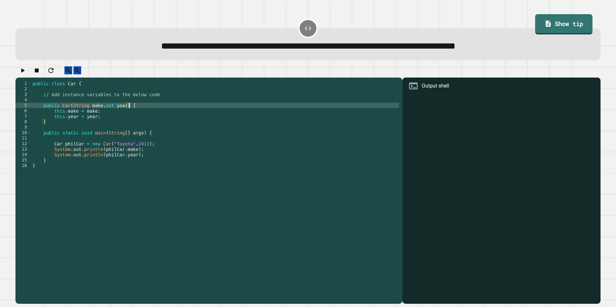
click at [143, 110] on div "public class Car { // Add instance variables to the below code public Car ( Str…" at bounding box center [215, 185] width 368 height 208
click at [154, 103] on div "public class Car { // Add instance variables to the below code public Car ( Str…" at bounding box center [215, 185] width 368 height 208
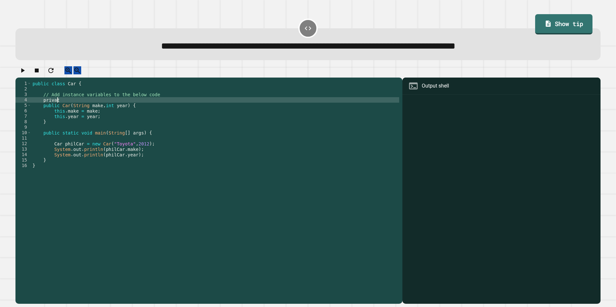
scroll to position [0, 2]
type textarea "**********"
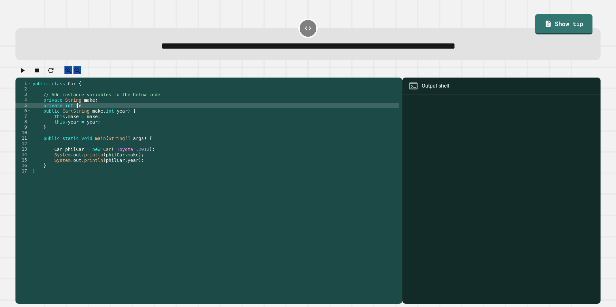
scroll to position [0, 3]
type textarea "**********"
drag, startPoint x: 23, startPoint y: 78, endPoint x: 36, endPoint y: 94, distance: 21.5
click at [23, 74] on button "button" at bounding box center [23, 70] width 8 height 8
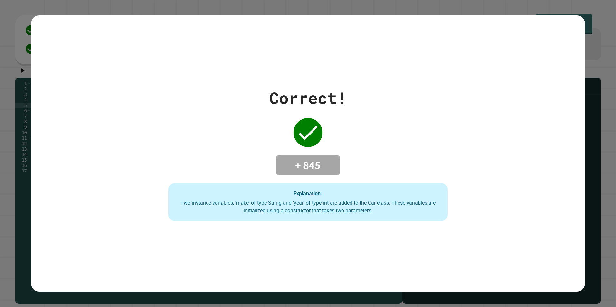
drag, startPoint x: 595, startPoint y: 225, endPoint x: 598, endPoint y: 285, distance: 61.0
click at [597, 283] on div "Correct! + 845 Explanation: Two instance variables, 'make' of type String and '…" at bounding box center [308, 153] width 616 height 307
click at [4, 302] on div "Correct! + 845 Explanation: Two instance variables, 'make' of type String and '…" at bounding box center [308, 153] width 616 height 307
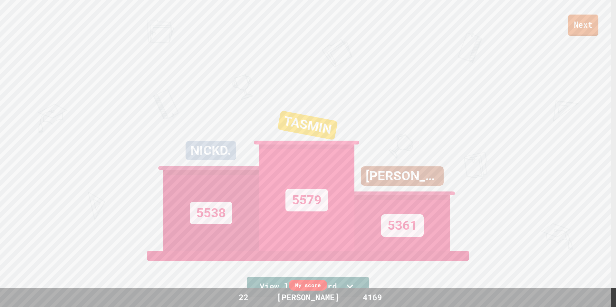
click at [583, 24] on link "Next" at bounding box center [583, 24] width 30 height 21
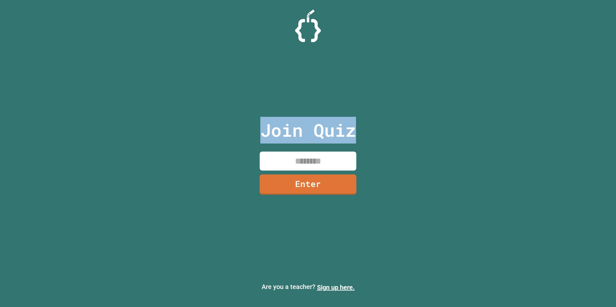
drag, startPoint x: 253, startPoint y: 150, endPoint x: 195, endPoint y: 79, distance: 92.5
click at [195, 79] on div "Join Quiz Enter Are you a teacher? Sign up here." at bounding box center [308, 153] width 616 height 307
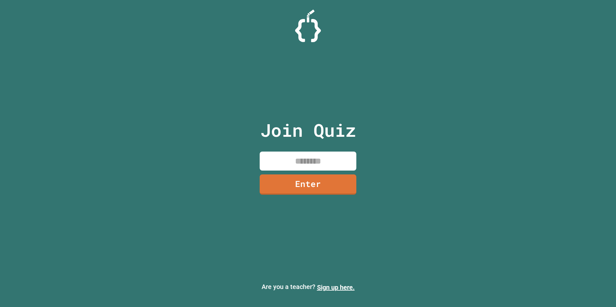
drag, startPoint x: 195, startPoint y: 79, endPoint x: 327, endPoint y: 27, distance: 142.4
click at [327, 27] on div at bounding box center [308, 26] width 616 height 33
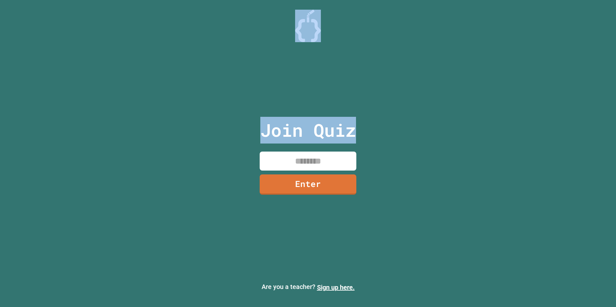
drag, startPoint x: 286, startPoint y: 20, endPoint x: 383, endPoint y: 85, distance: 116.9
click at [383, 85] on div "Join Quiz Enter Are you a teacher? Sign up here." at bounding box center [308, 153] width 616 height 307
drag, startPoint x: 383, startPoint y: 85, endPoint x: 370, endPoint y: 114, distance: 32.4
click at [370, 115] on div "Join Quiz Enter Are you a teacher? Sign up here." at bounding box center [308, 153] width 616 height 307
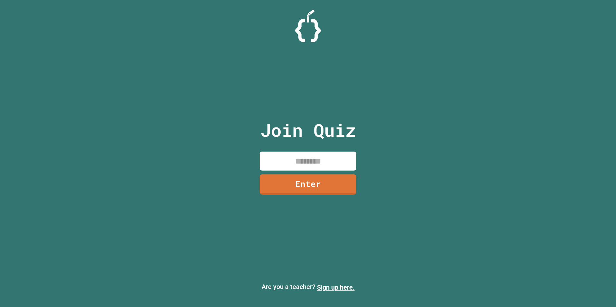
click at [342, 75] on div "Join Quiz Enter" at bounding box center [308, 153] width 109 height 275
click at [297, 159] on input at bounding box center [308, 161] width 97 height 19
type input "********"
click at [323, 185] on link "Enter" at bounding box center [308, 183] width 88 height 21
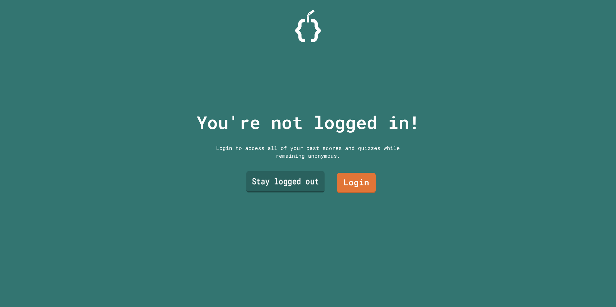
click at [281, 183] on link "Stay logged out" at bounding box center [285, 181] width 79 height 21
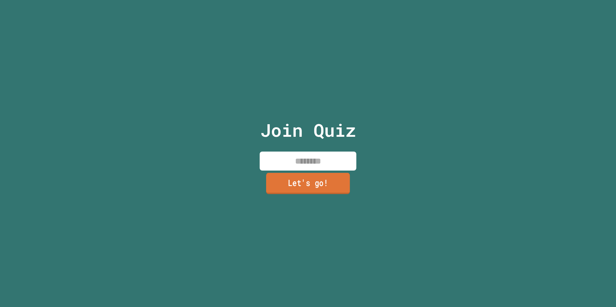
click at [317, 155] on input at bounding box center [308, 161] width 97 height 19
type input "*******"
click at [331, 177] on link "Let's go!" at bounding box center [308, 185] width 97 height 20
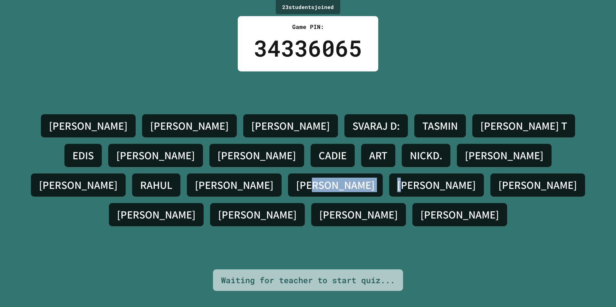
drag, startPoint x: 370, startPoint y: 172, endPoint x: 420, endPoint y: 155, distance: 53.3
click at [420, 155] on div "[PERSON_NAME] [PERSON_NAME] J SVARAJ D: [PERSON_NAME] Y [PERSON_NAME] [PERSON_N…" at bounding box center [308, 170] width 584 height 119
drag, startPoint x: 420, startPoint y: 155, endPoint x: 431, endPoint y: 167, distance: 16.0
click at [431, 179] on h4 "[PERSON_NAME]" at bounding box center [436, 186] width 79 height 14
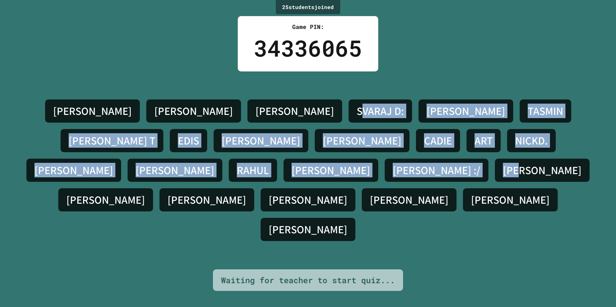
drag, startPoint x: 490, startPoint y: 165, endPoint x: 226, endPoint y: 132, distance: 265.9
click at [226, 132] on div "[PERSON_NAME] [PERSON_NAME] J SVARAJ D: [PERSON_NAME] TASMIN [PERSON_NAME] Y [P…" at bounding box center [308, 170] width 584 height 148
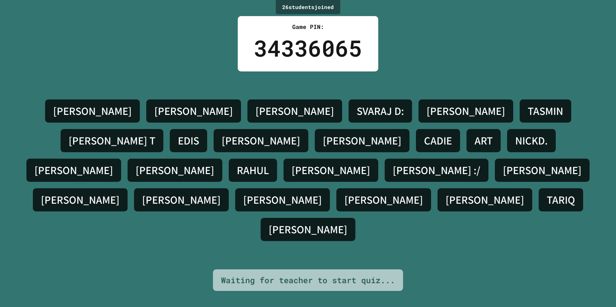
drag, startPoint x: 392, startPoint y: 222, endPoint x: 391, endPoint y: 230, distance: 8.1
click at [392, 227] on div "[PERSON_NAME] [PERSON_NAME] J SVARAJ D: [PERSON_NAME] TASMIN [PERSON_NAME] Y [P…" at bounding box center [308, 171] width 584 height 198
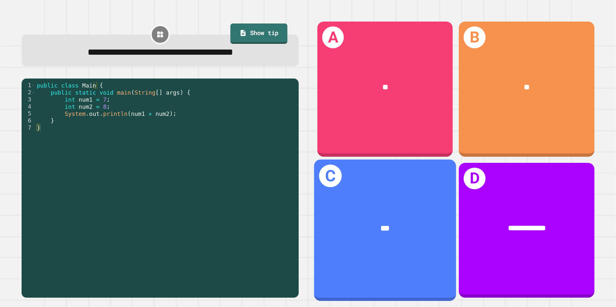
click at [365, 70] on div "**" at bounding box center [384, 87] width 135 height 41
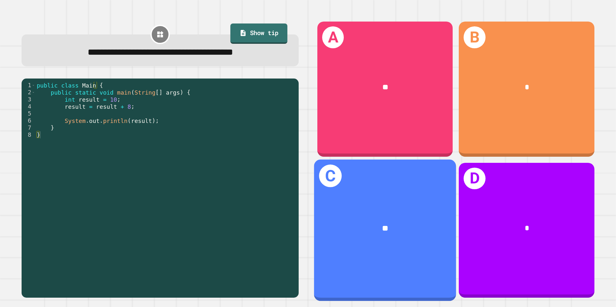
click at [413, 212] on div "**" at bounding box center [385, 228] width 142 height 43
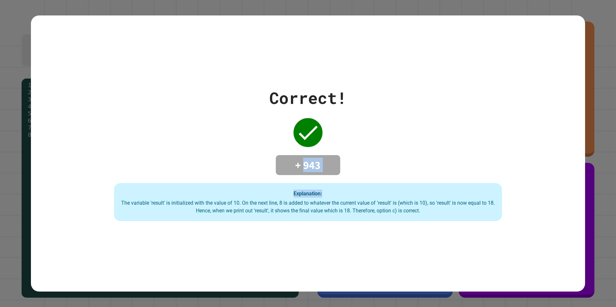
drag, startPoint x: 303, startPoint y: 166, endPoint x: 390, endPoint y: 166, distance: 87.0
click at [390, 166] on div "Correct! + 943 Explanation: The variable 'result' is initialized with the value…" at bounding box center [308, 153] width 555 height 135
click at [556, 155] on div "Correct! + 943 Explanation: The variable 'result' is initialized with the value…" at bounding box center [308, 153] width 555 height 135
click at [331, 161] on h4 "+ 943" at bounding box center [308, 166] width 52 height 14
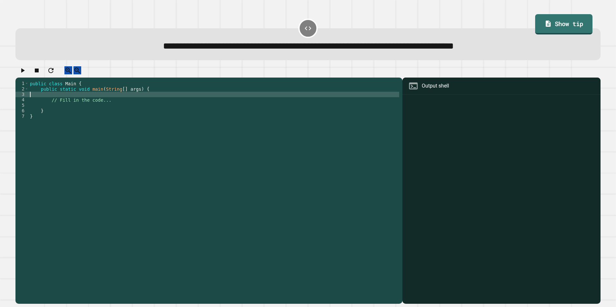
click at [179, 101] on div "public class Main { public static void main ( String [ ] args ) { // Fill in th…" at bounding box center [214, 185] width 371 height 208
click at [180, 107] on div "public class Main { public static void main ( String [ ] args ) { // Fill in th…" at bounding box center [214, 185] width 371 height 208
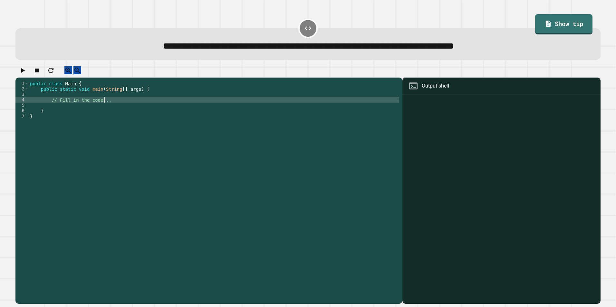
type textarea "**********"
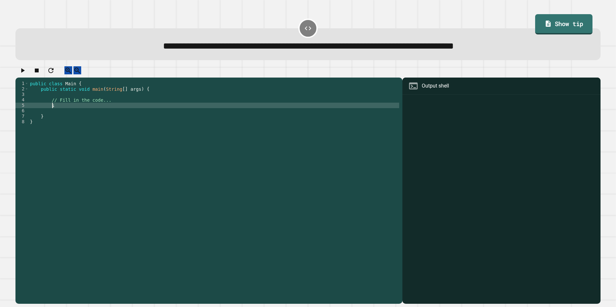
scroll to position [0, 2]
type textarea "*"
click at [22, 69] on button "button" at bounding box center [23, 70] width 8 height 8
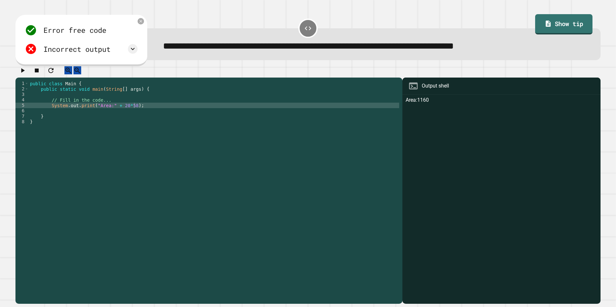
click at [106, 112] on div "public class Main { public static void main ( String [ ] args ) { // Fill in th…" at bounding box center [214, 185] width 371 height 208
click at [19, 74] on button "button" at bounding box center [23, 70] width 8 height 8
click at [118, 111] on div "public class Main { public static void main ( String [ ] args ) { // Fill in th…" at bounding box center [214, 185] width 371 height 208
type textarea "**********"
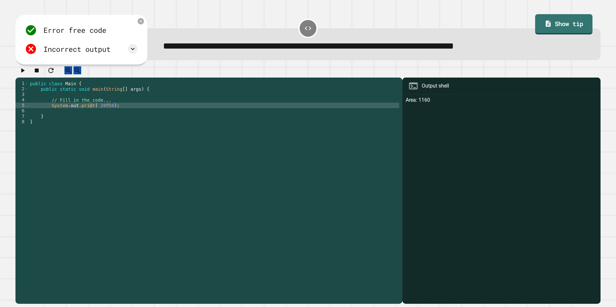
click at [22, 74] on icon "button" at bounding box center [23, 71] width 8 height 8
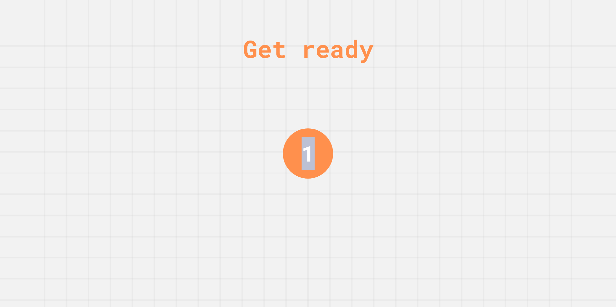
drag, startPoint x: 302, startPoint y: 155, endPoint x: 327, endPoint y: 156, distance: 24.8
click at [327, 156] on div "1" at bounding box center [308, 154] width 50 height 50
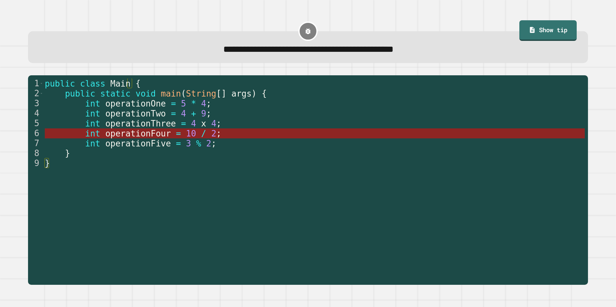
click at [186, 139] on span "10" at bounding box center [191, 134] width 10 height 10
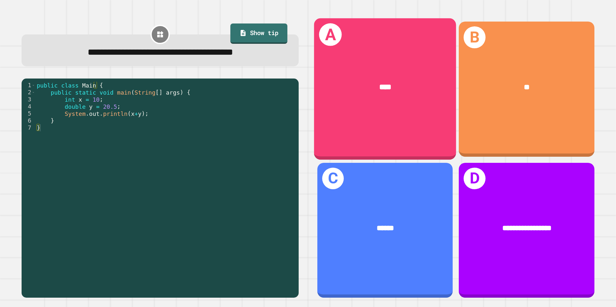
click at [417, 130] on div "A ****" at bounding box center [385, 89] width 142 height 142
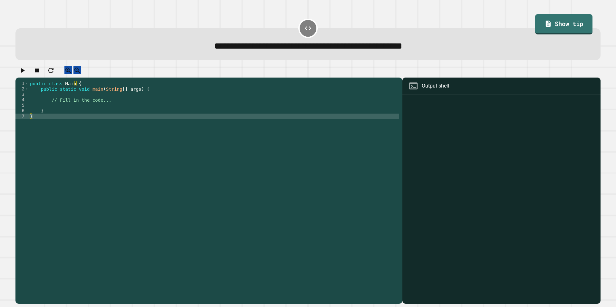
click at [287, 108] on div "public class Main { public static void main ( String [ ] args ) { // Fill in th…" at bounding box center [214, 185] width 371 height 208
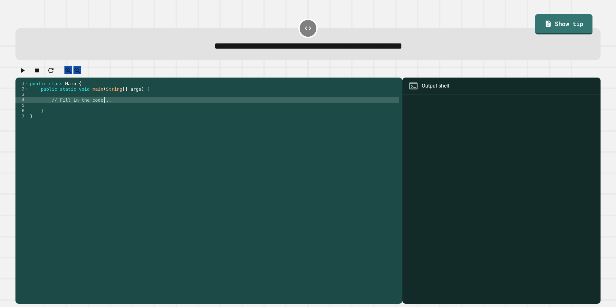
type textarea "**********"
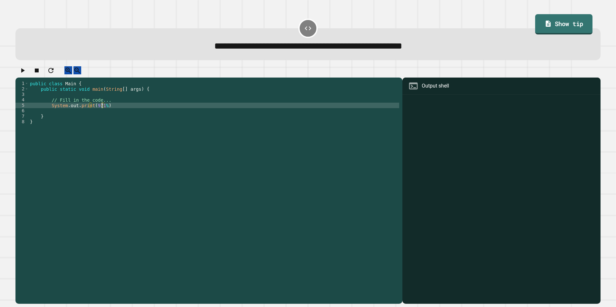
scroll to position [0, 5]
type textarea "**********"
drag, startPoint x: 21, startPoint y: 73, endPoint x: 35, endPoint y: 78, distance: 14.6
click at [22, 73] on icon "button" at bounding box center [23, 71] width 8 height 8
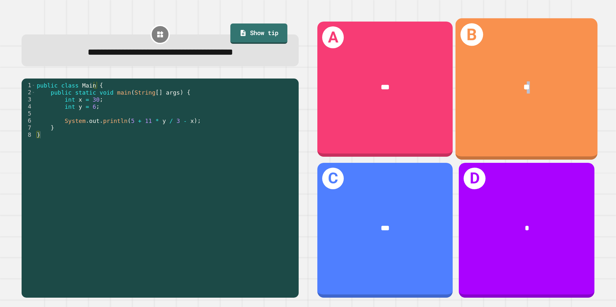
drag, startPoint x: 520, startPoint y: 94, endPoint x: 519, endPoint y: 103, distance: 8.8
click at [519, 103] on div "**" at bounding box center [527, 87] width 142 height 43
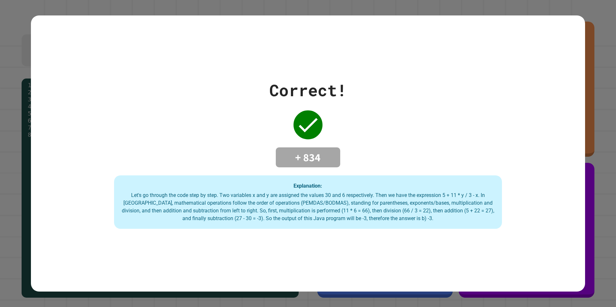
click at [314, 115] on icon at bounding box center [308, 125] width 26 height 26
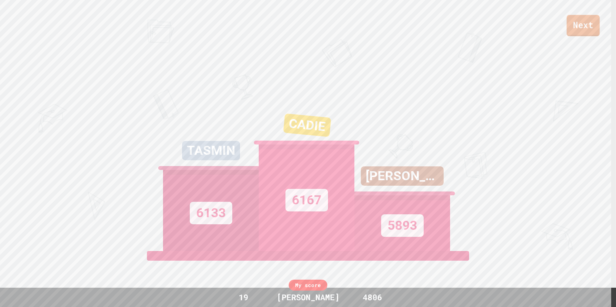
drag, startPoint x: 586, startPoint y: 23, endPoint x: 583, endPoint y: 26, distance: 4.4
click at [583, 26] on link "Next" at bounding box center [583, 25] width 33 height 21
